Goal: Information Seeking & Learning: Learn about a topic

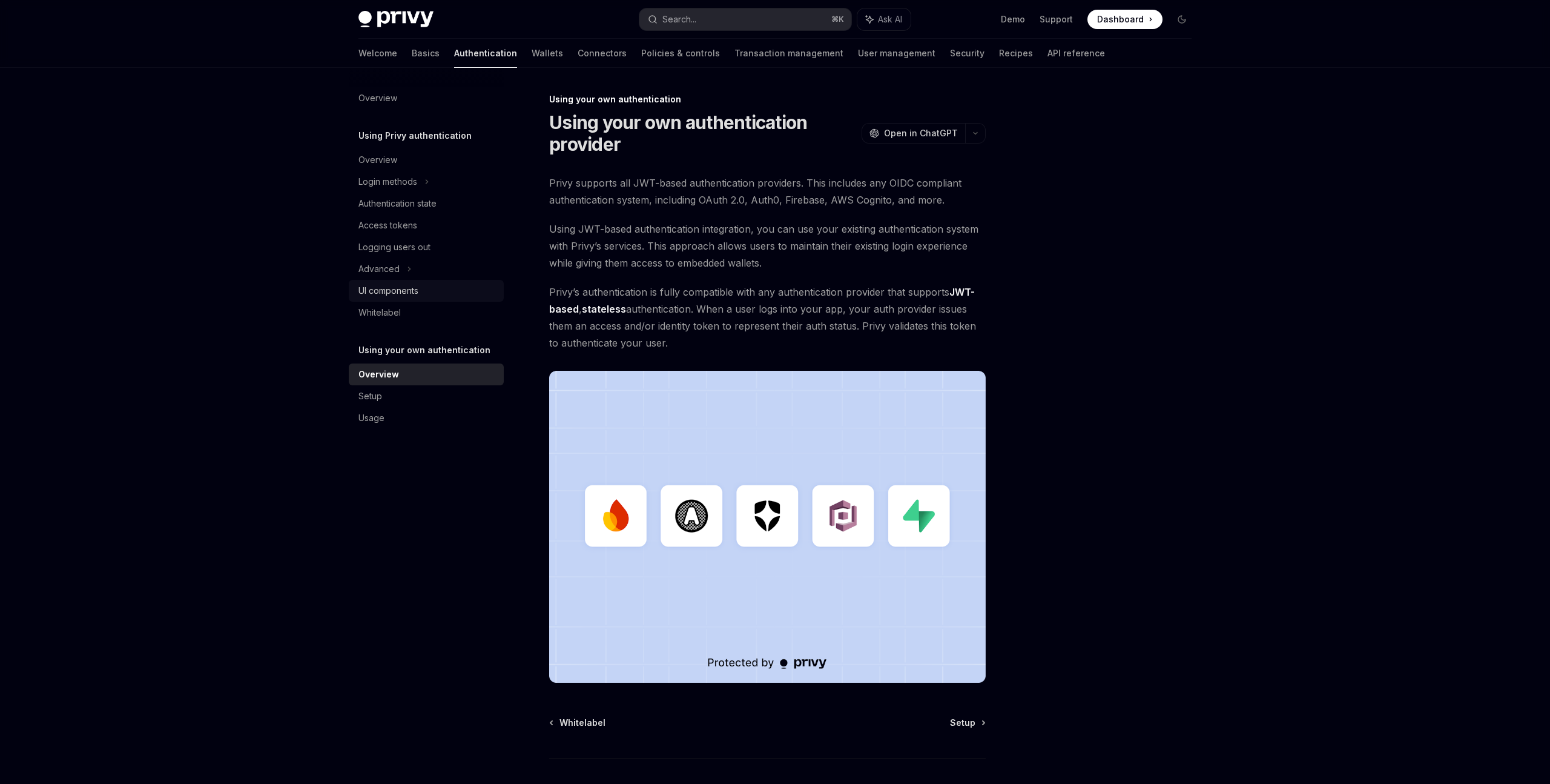
click at [407, 287] on div "UI components" at bounding box center [388, 290] width 60 height 14
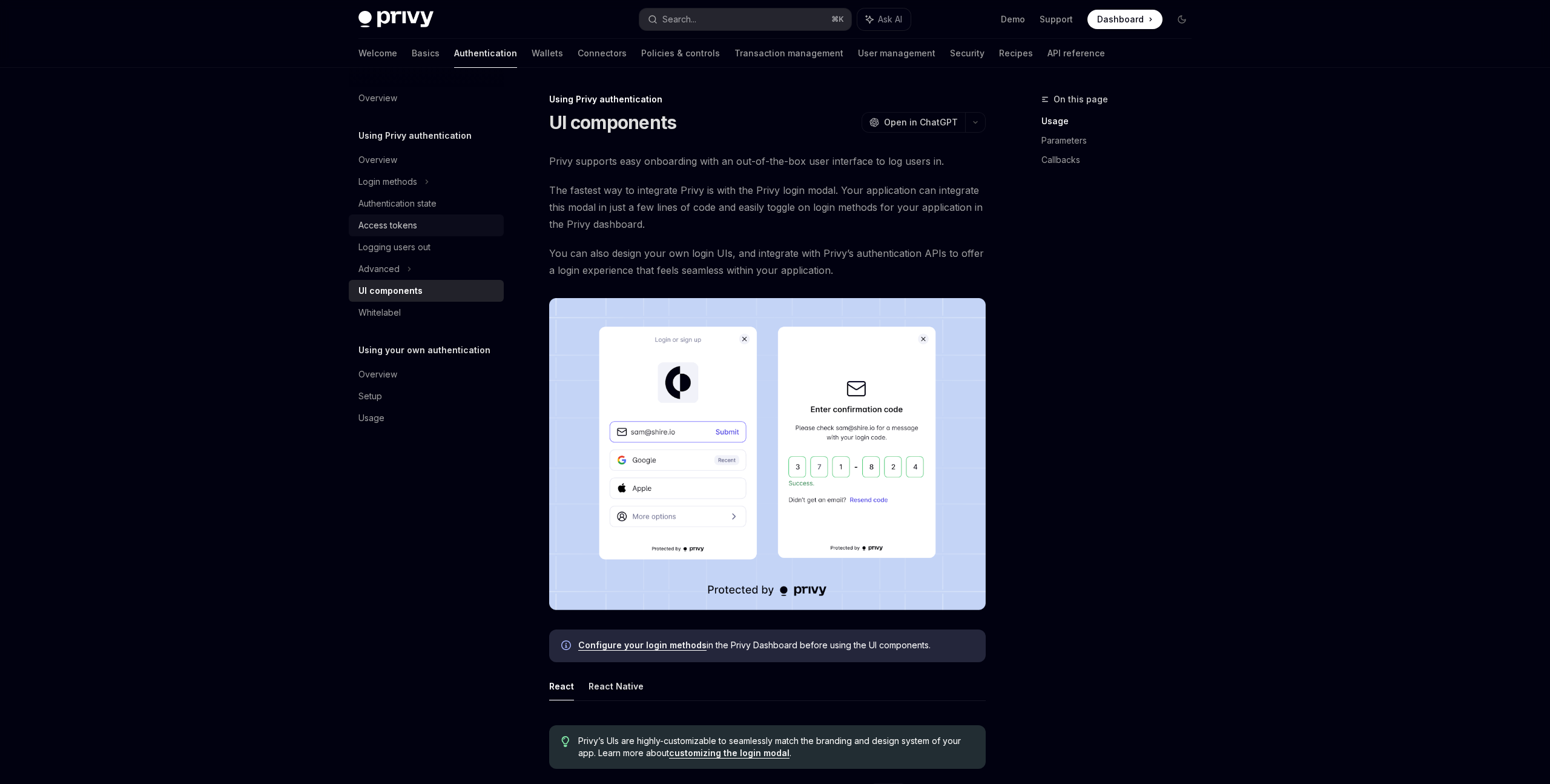
click at [400, 226] on div "Access tokens" at bounding box center [388, 224] width 59 height 14
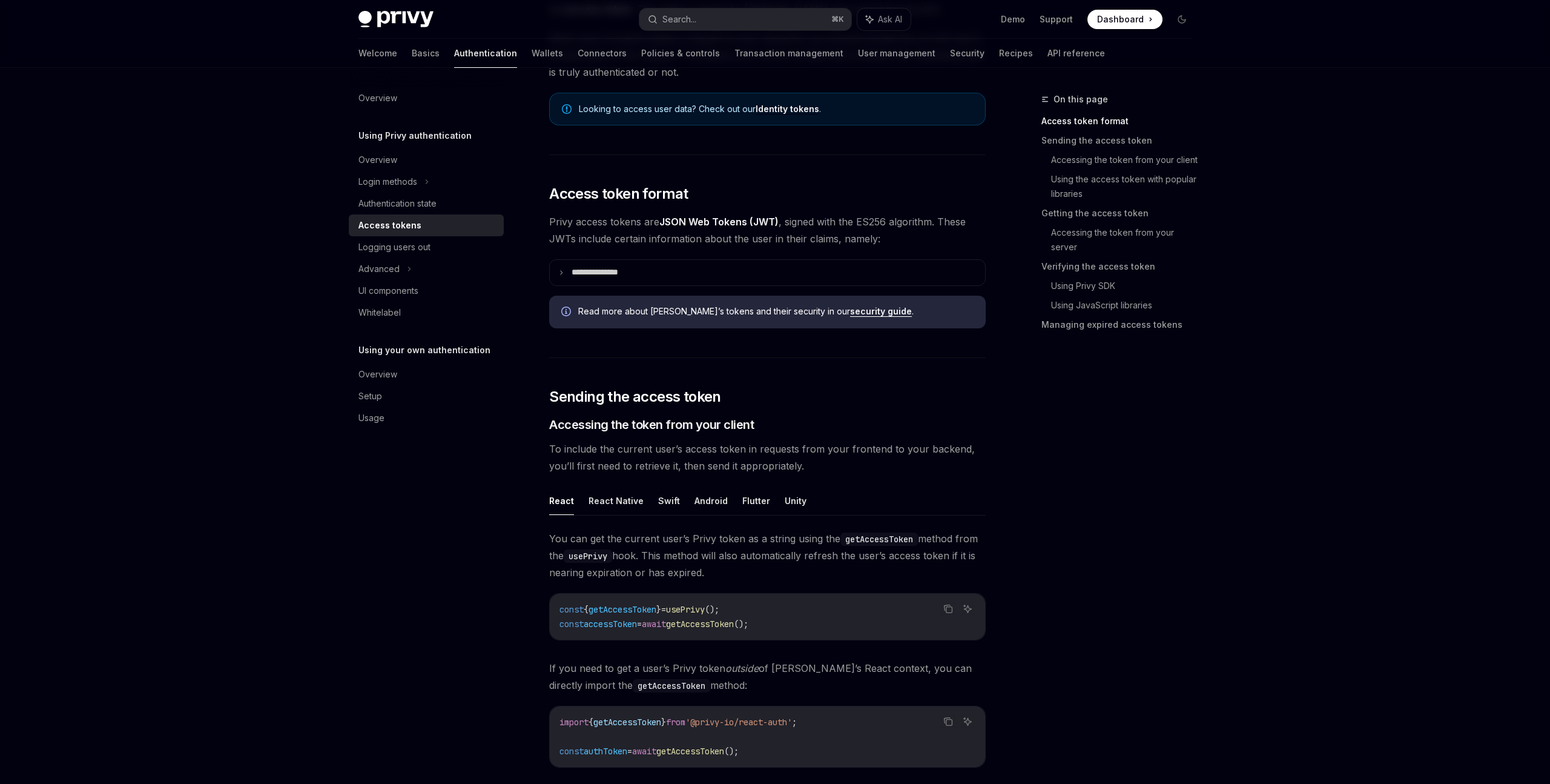
scroll to position [169, 0]
click at [409, 203] on div "Authentication state" at bounding box center [397, 202] width 78 height 14
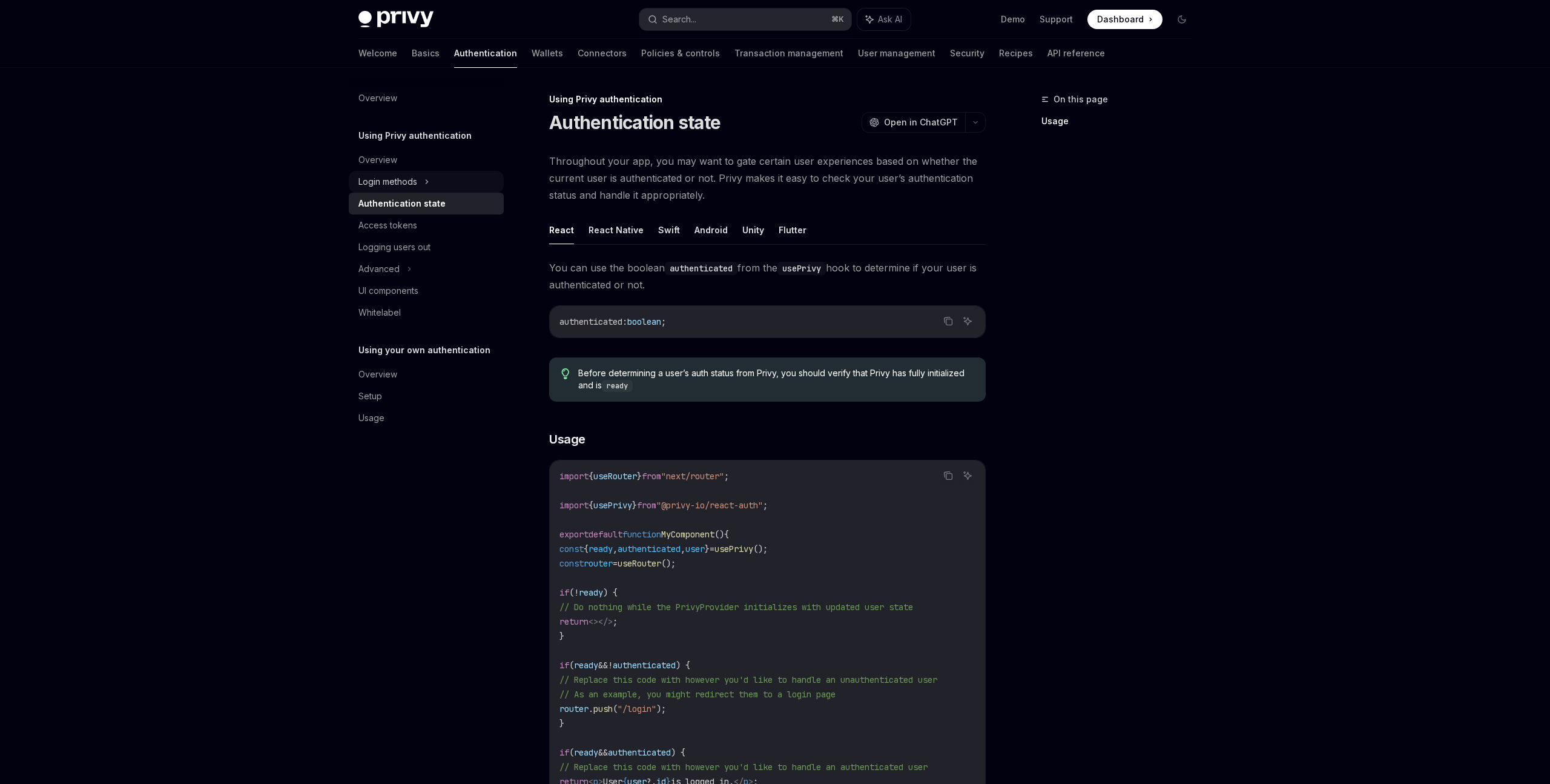
click at [409, 182] on div "Login methods" at bounding box center [388, 182] width 59 height 14
type textarea "*"
